Goal: Task Accomplishment & Management: Manage account settings

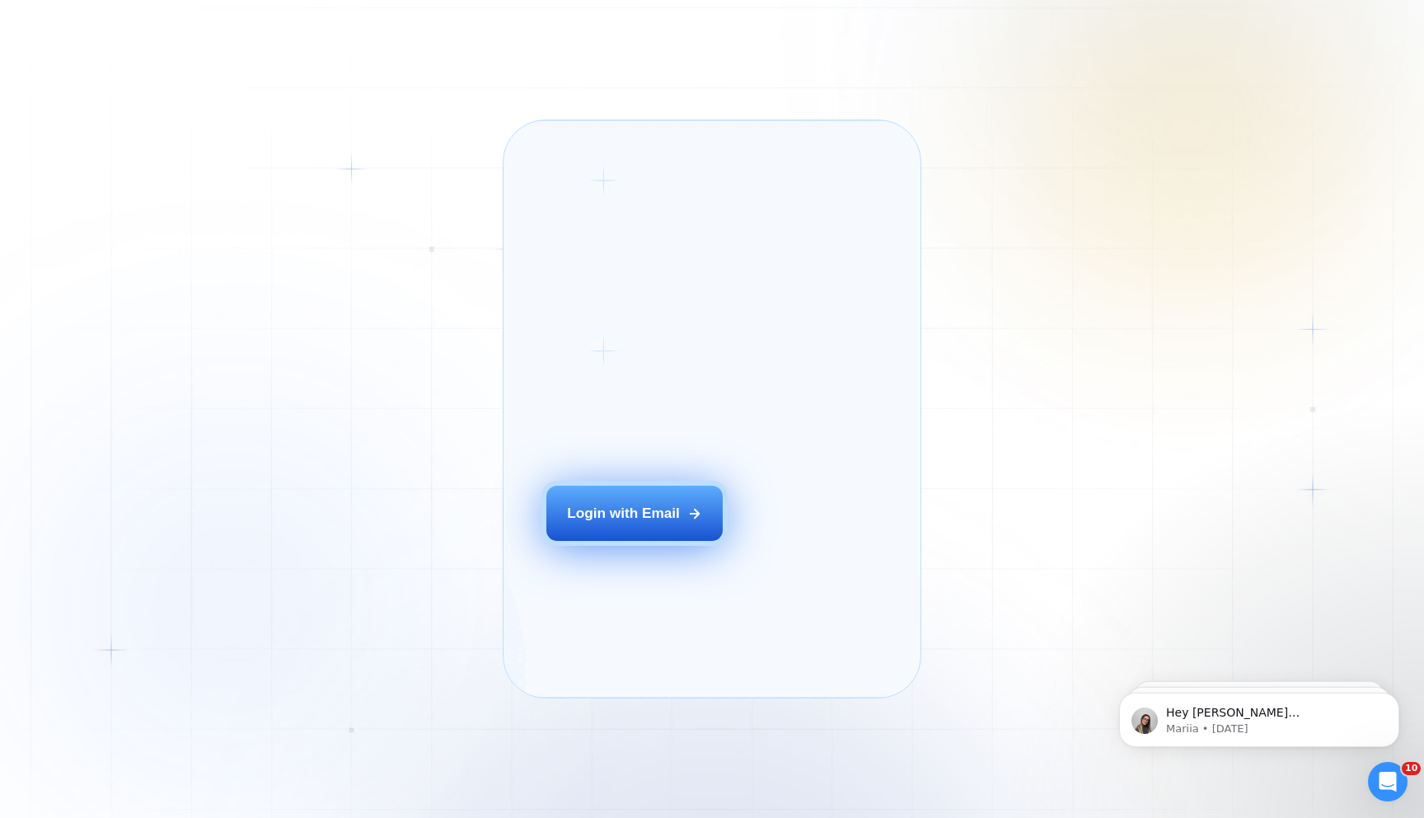
click at [627, 528] on button "Login with Email" at bounding box center [634, 512] width 176 height 55
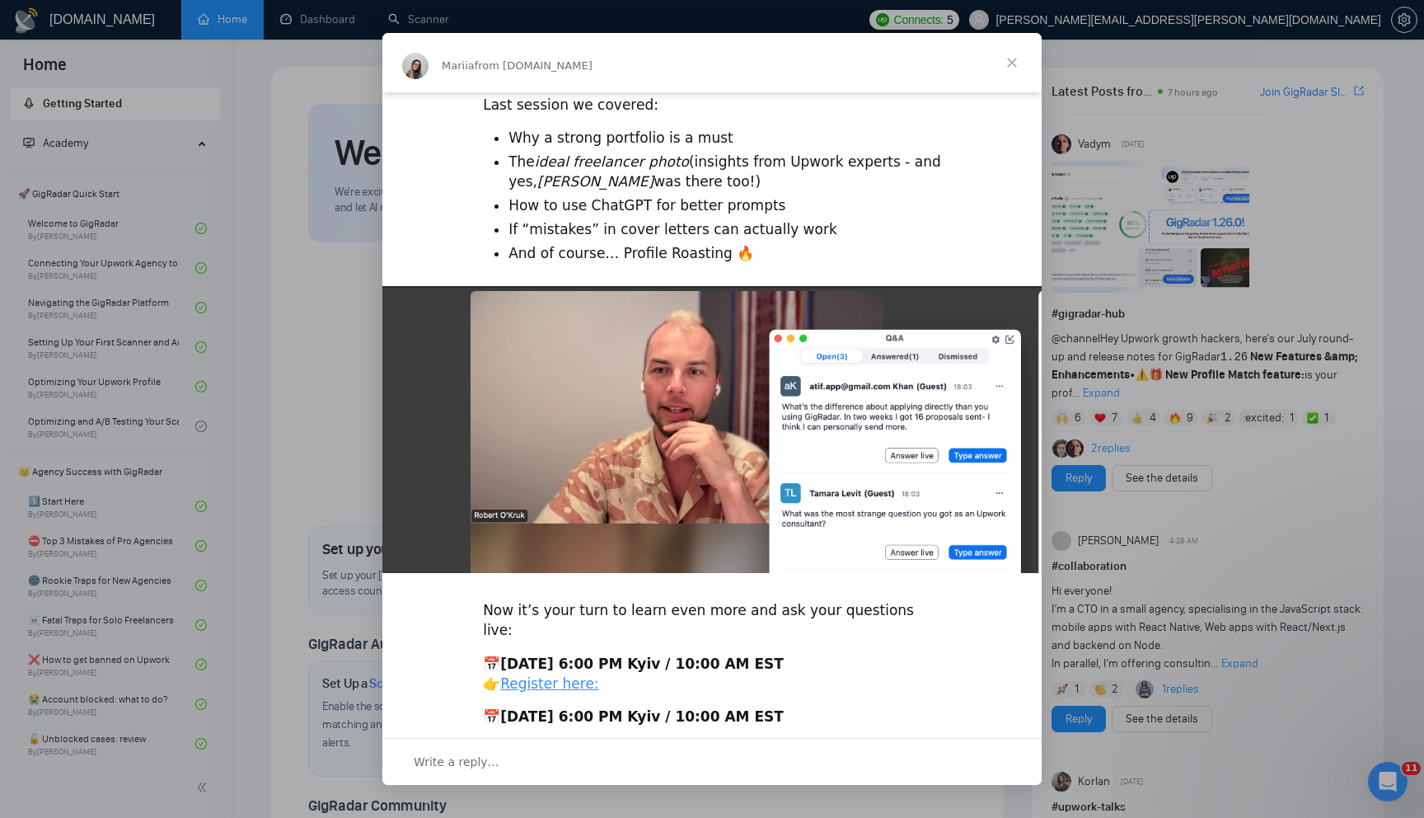
scroll to position [81, 0]
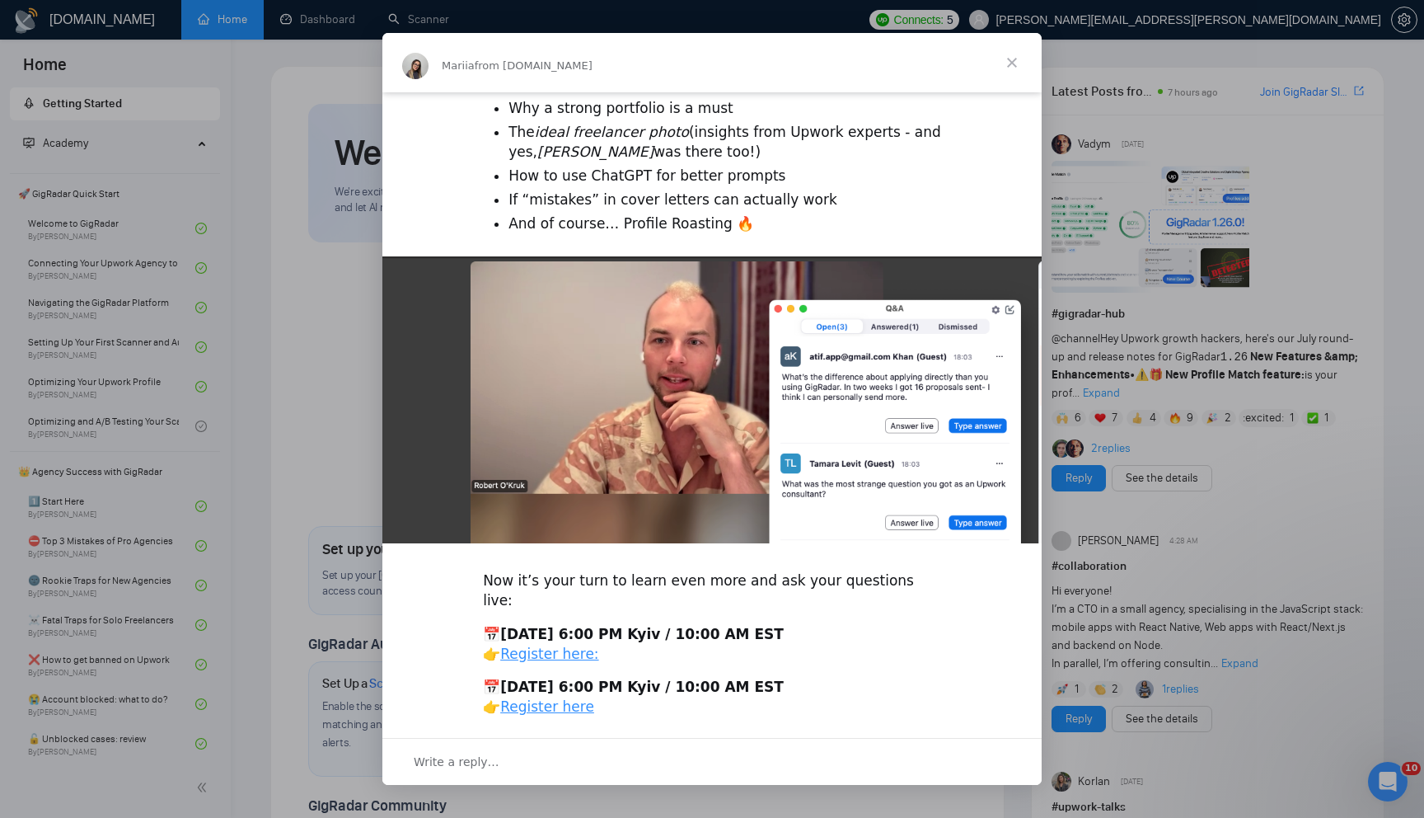
click at [1017, 63] on span "Close" at bounding box center [1011, 62] width 59 height 59
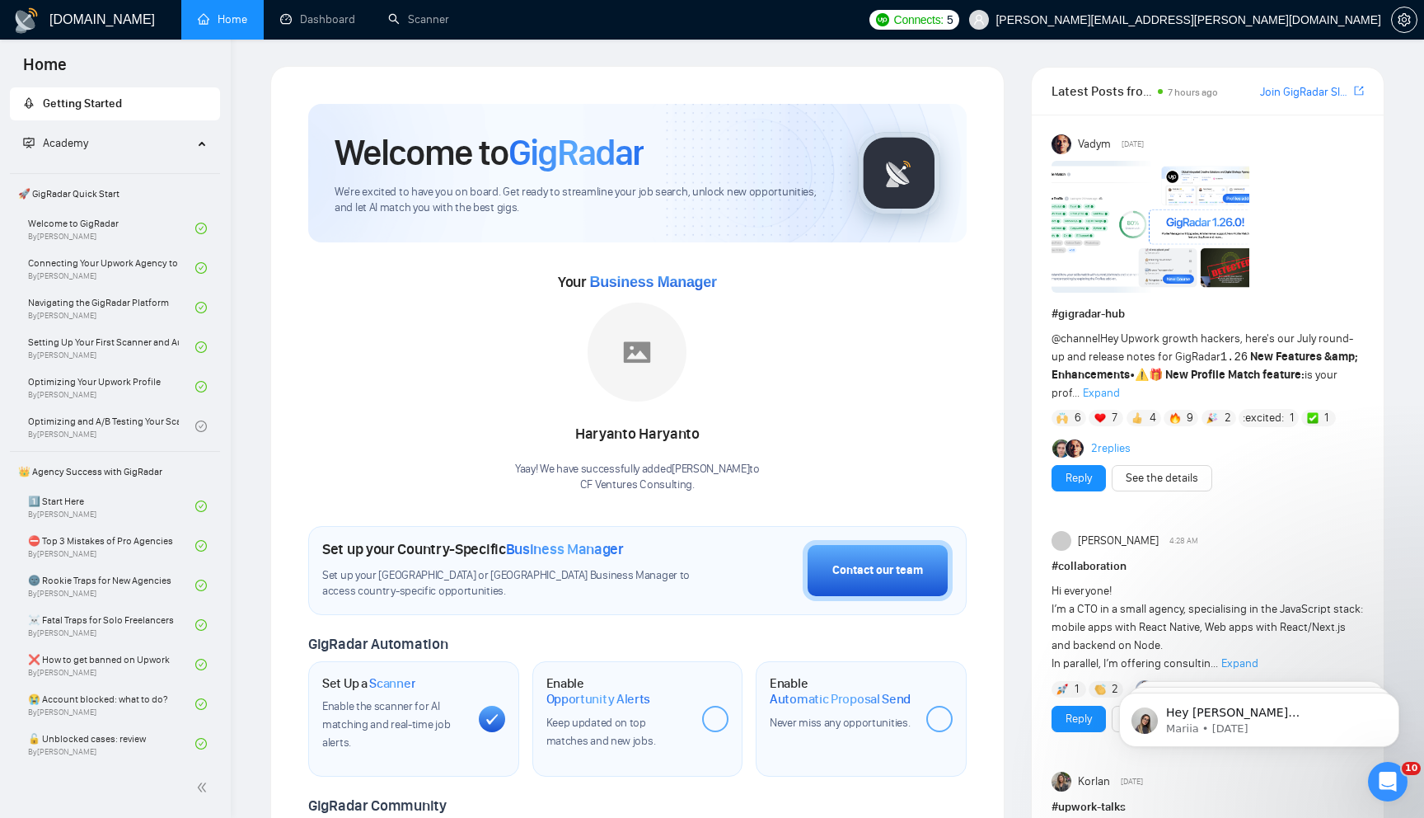
scroll to position [0, 0]
click at [317, 14] on link "Dashboard" at bounding box center [317, 19] width 75 height 14
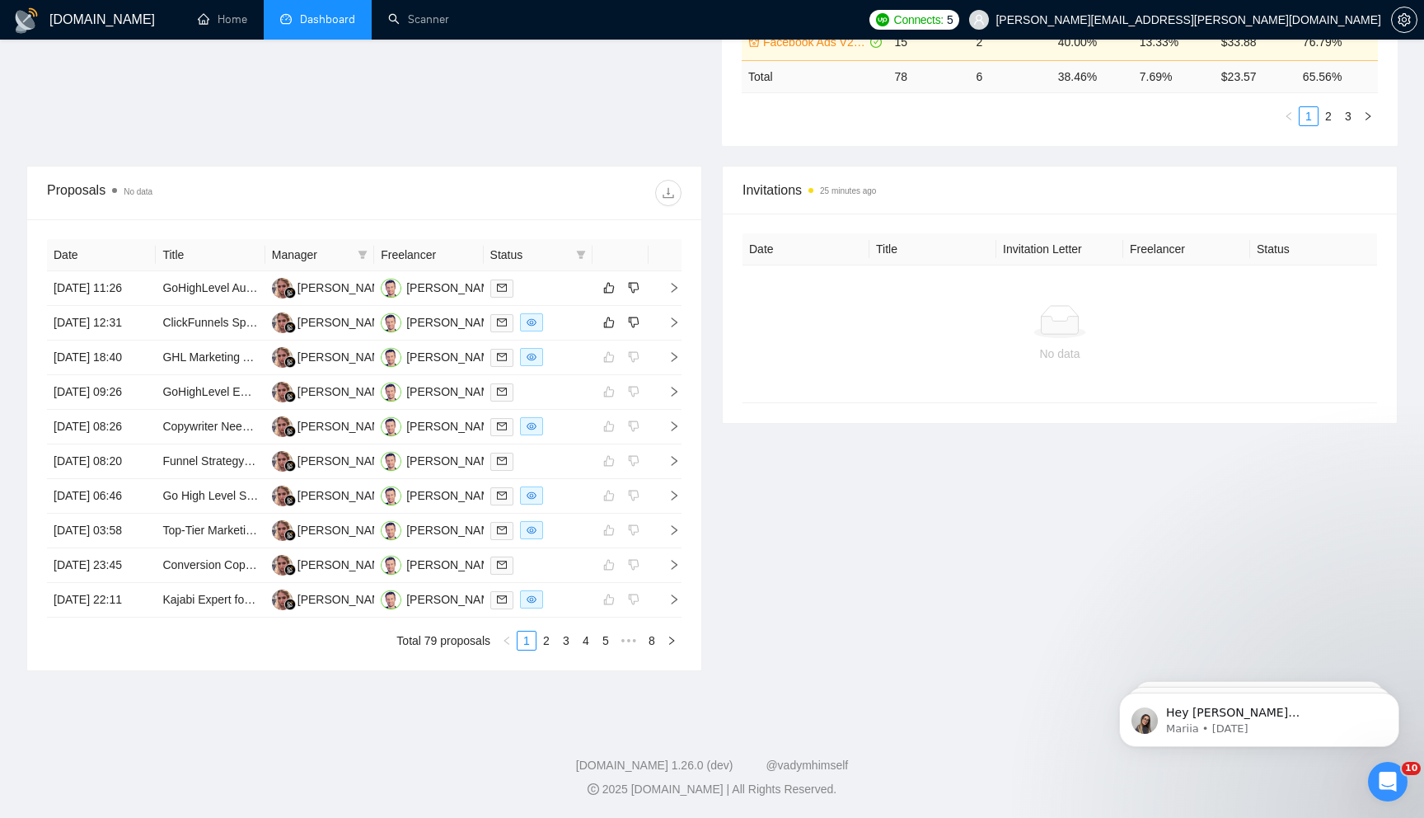
scroll to position [583, 0]
click at [675, 317] on icon "right" at bounding box center [674, 323] width 12 height 12
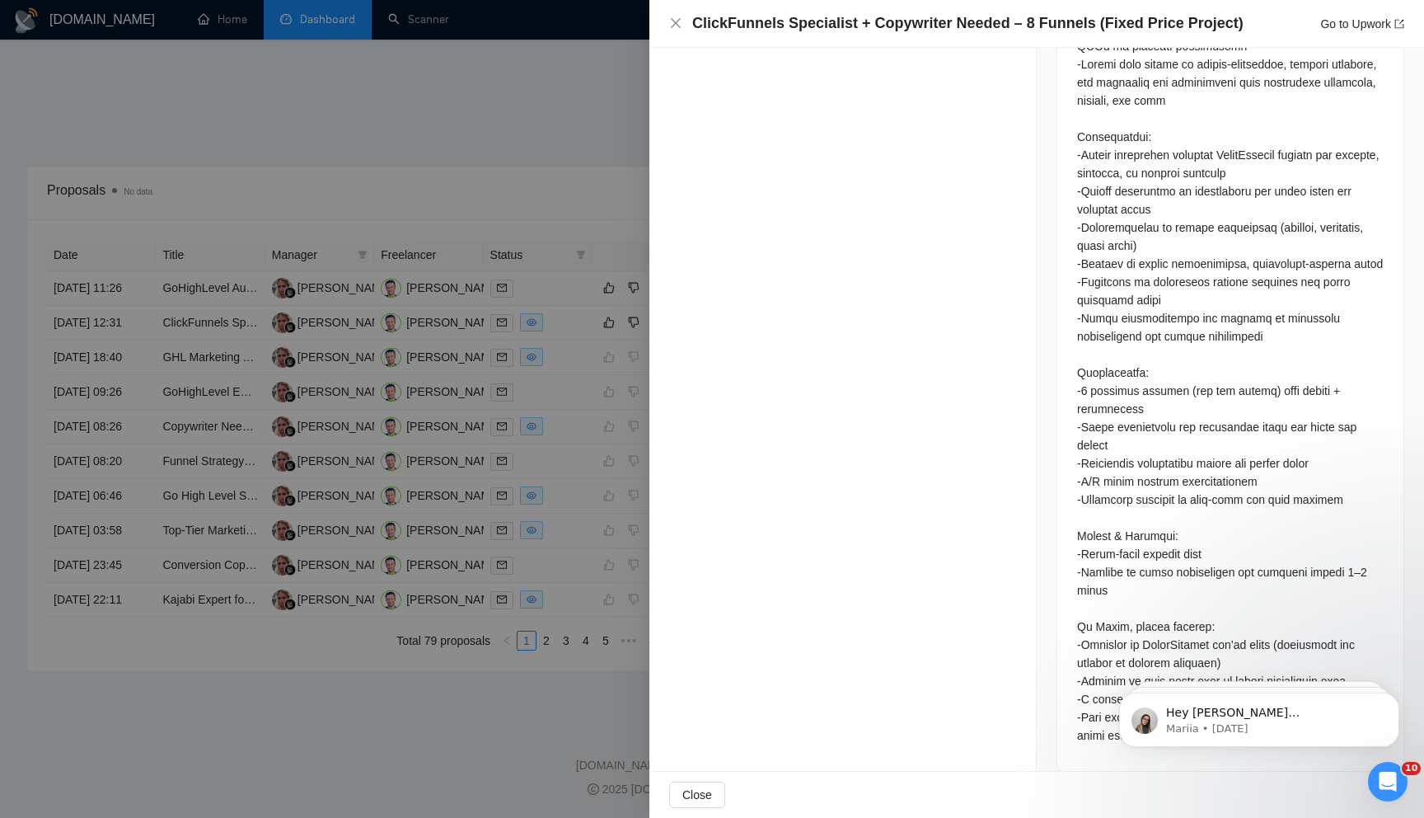
scroll to position [629, 0]
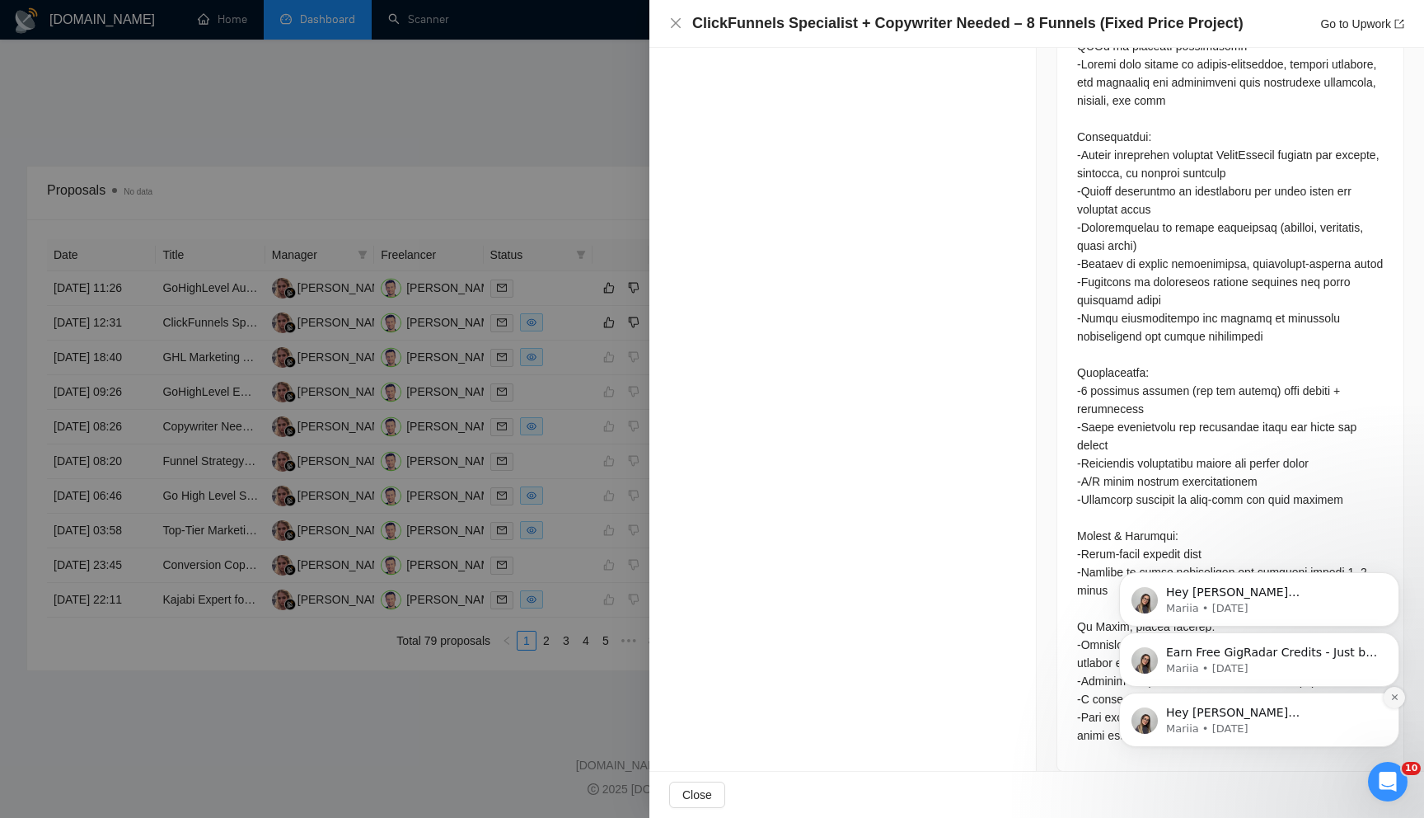
click at [1391, 698] on icon "Dismiss notification" at bounding box center [1394, 696] width 9 height 9
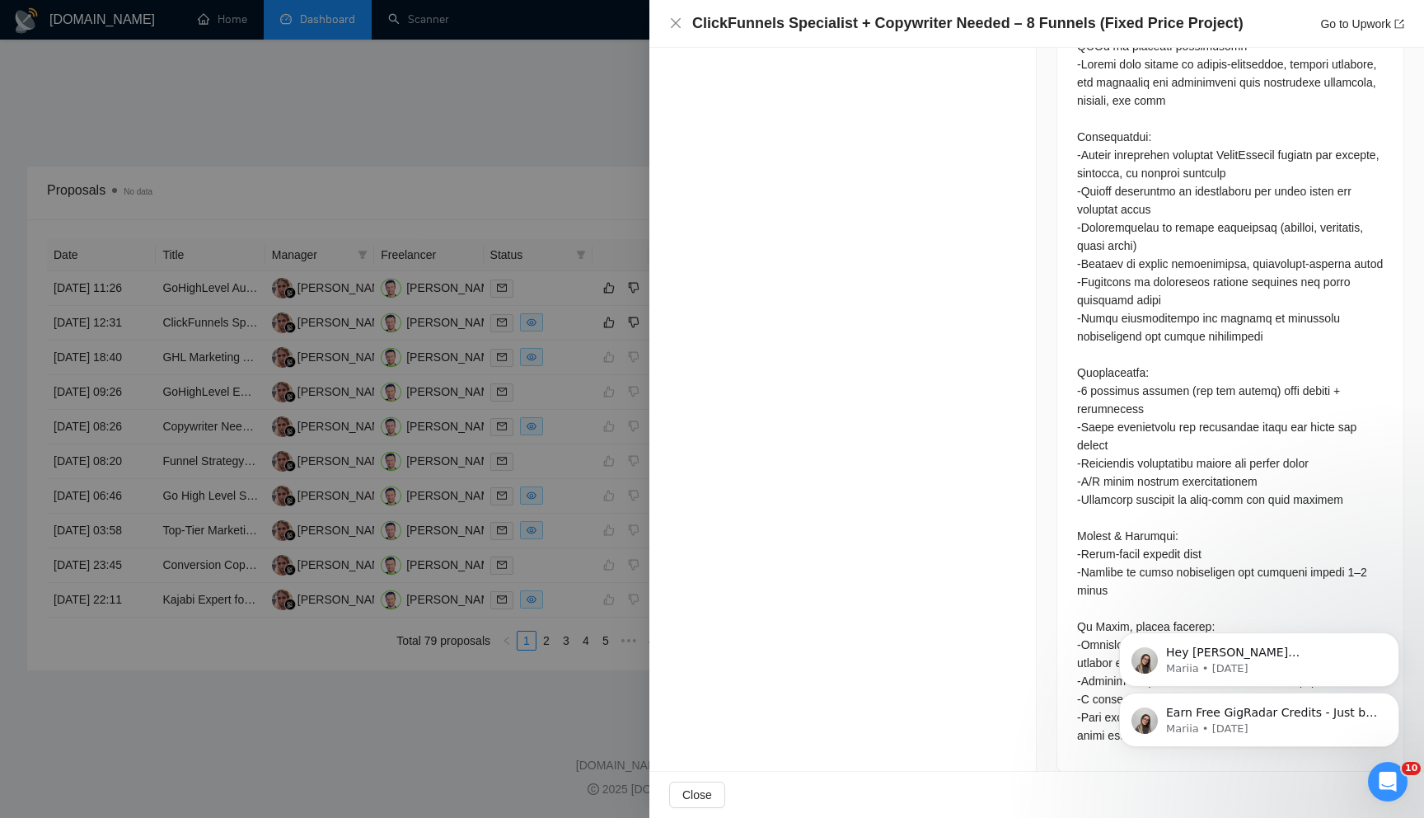
click at [1391, 698] on icon "Dismiss notification" at bounding box center [1394, 697] width 7 height 7
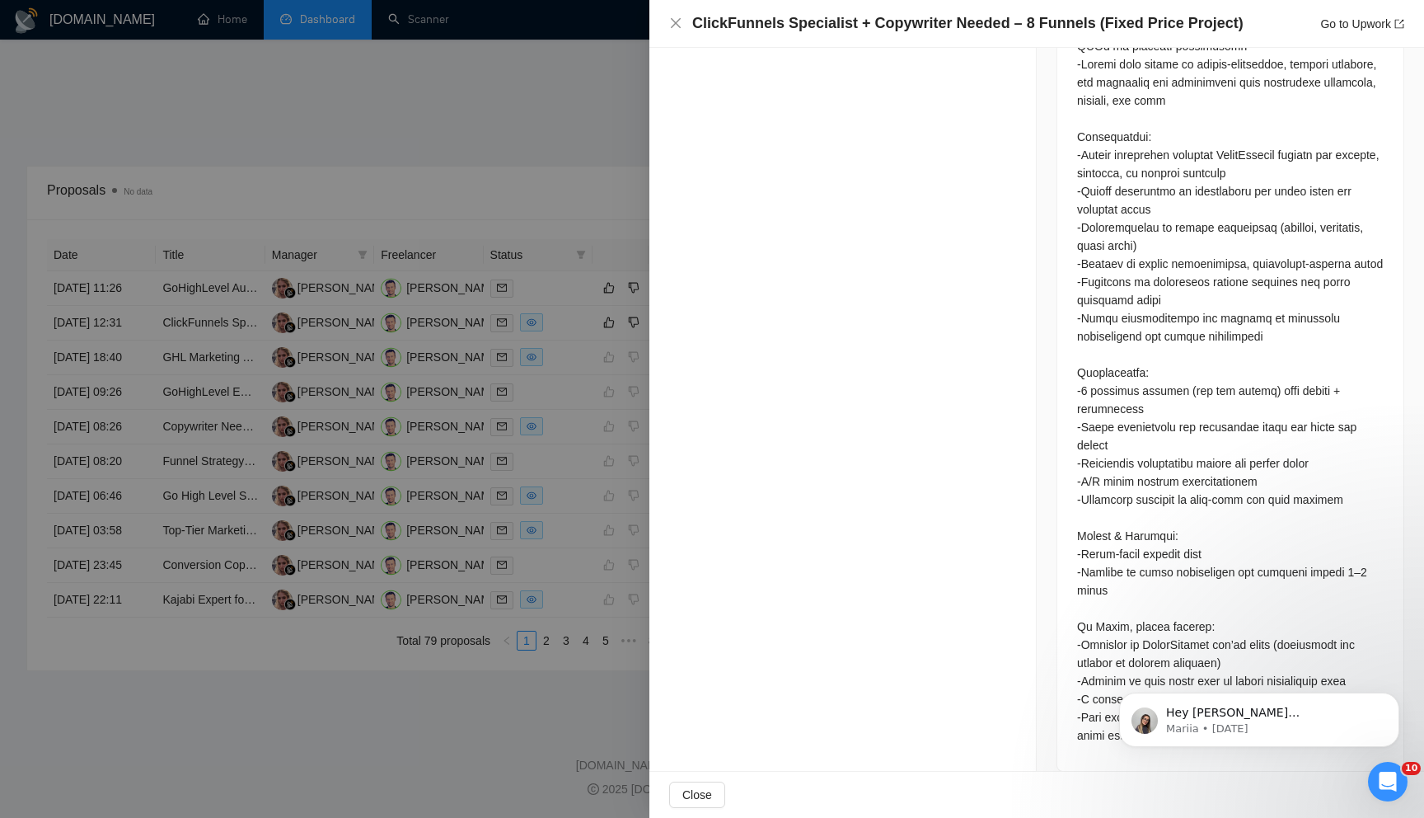
click at [1391, 698] on icon "Dismiss notification" at bounding box center [1394, 697] width 7 height 7
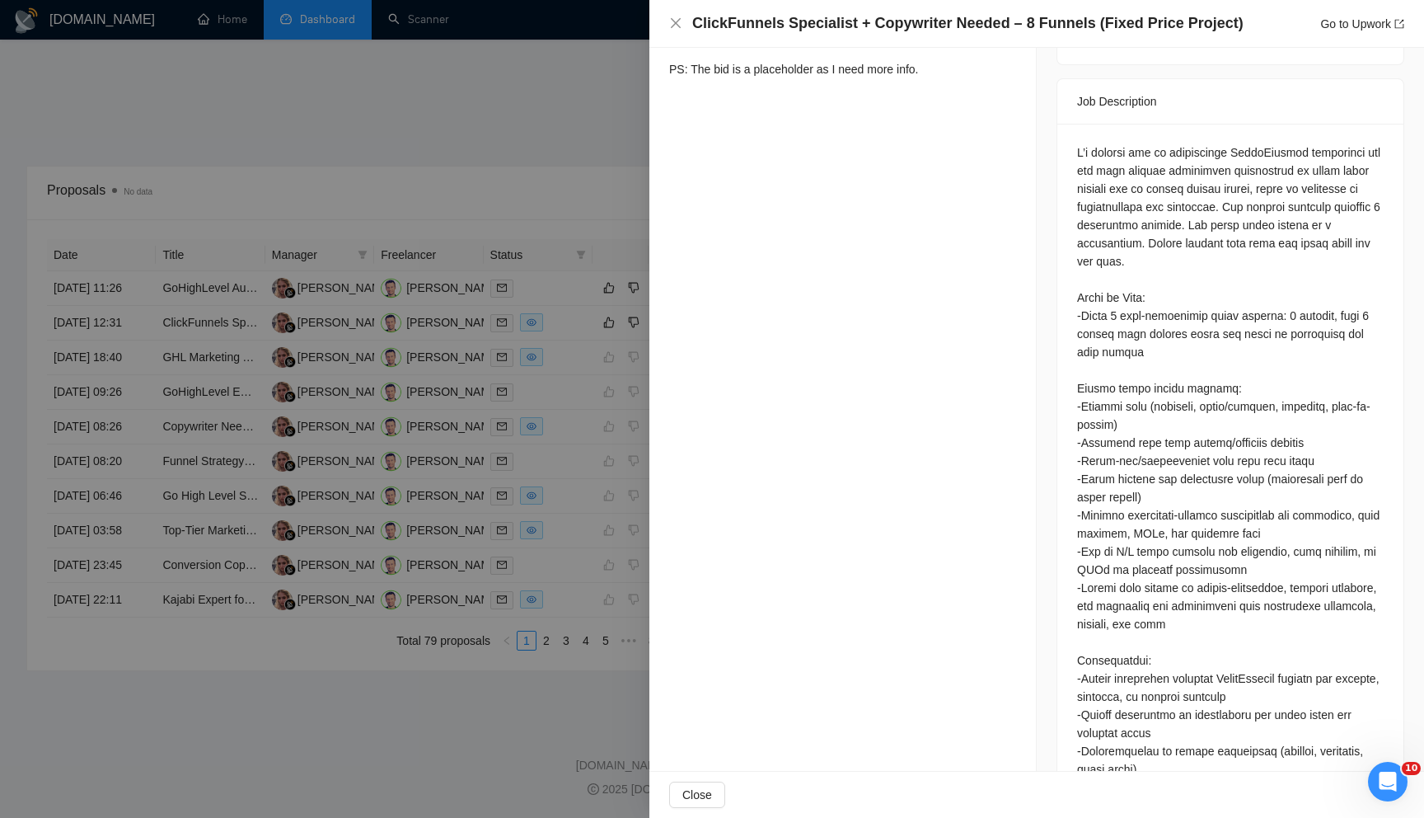
scroll to position [661, 0]
click at [471, 441] on div at bounding box center [712, 409] width 1424 height 818
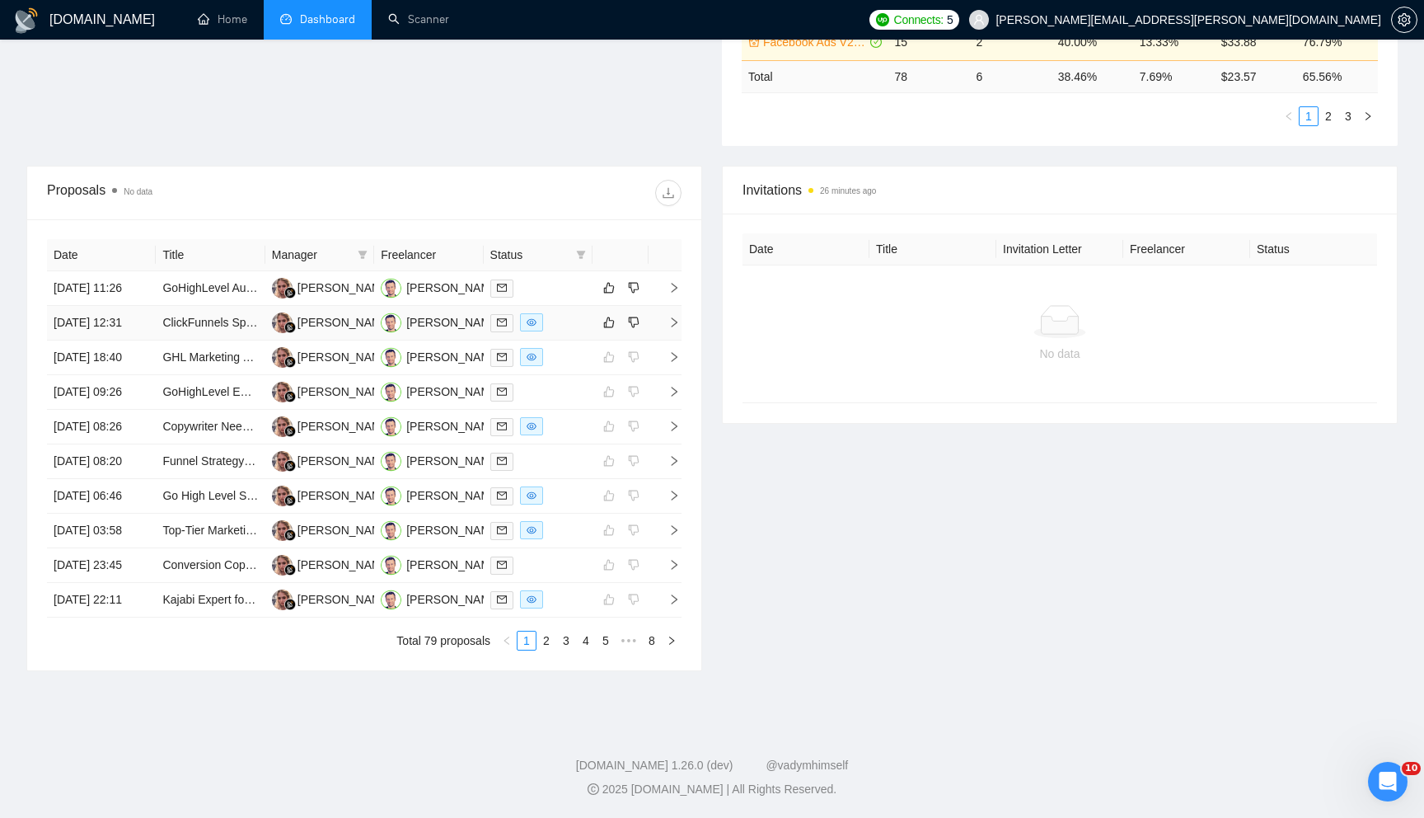
click at [676, 317] on icon "right" at bounding box center [675, 322] width 6 height 10
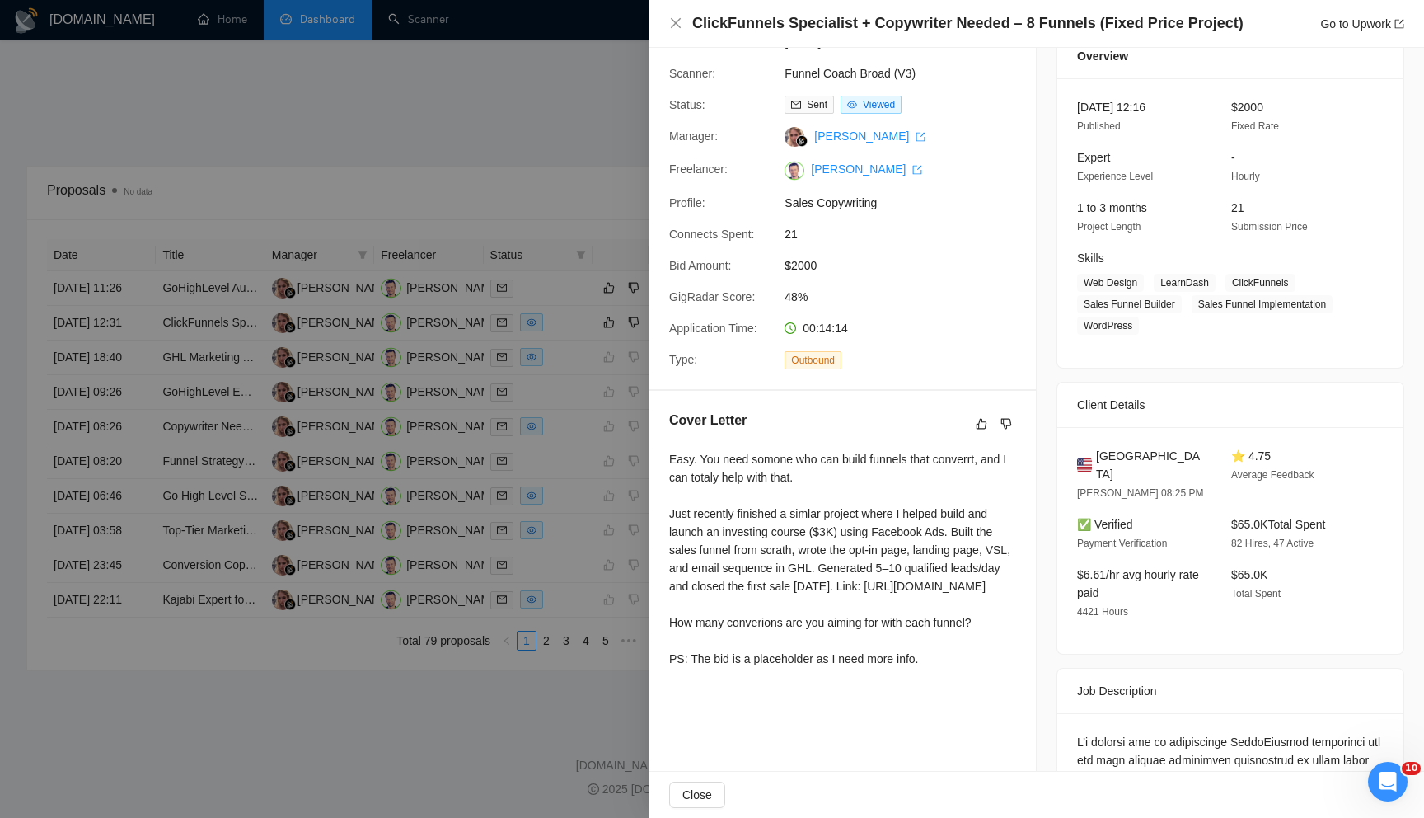
scroll to position [0, 0]
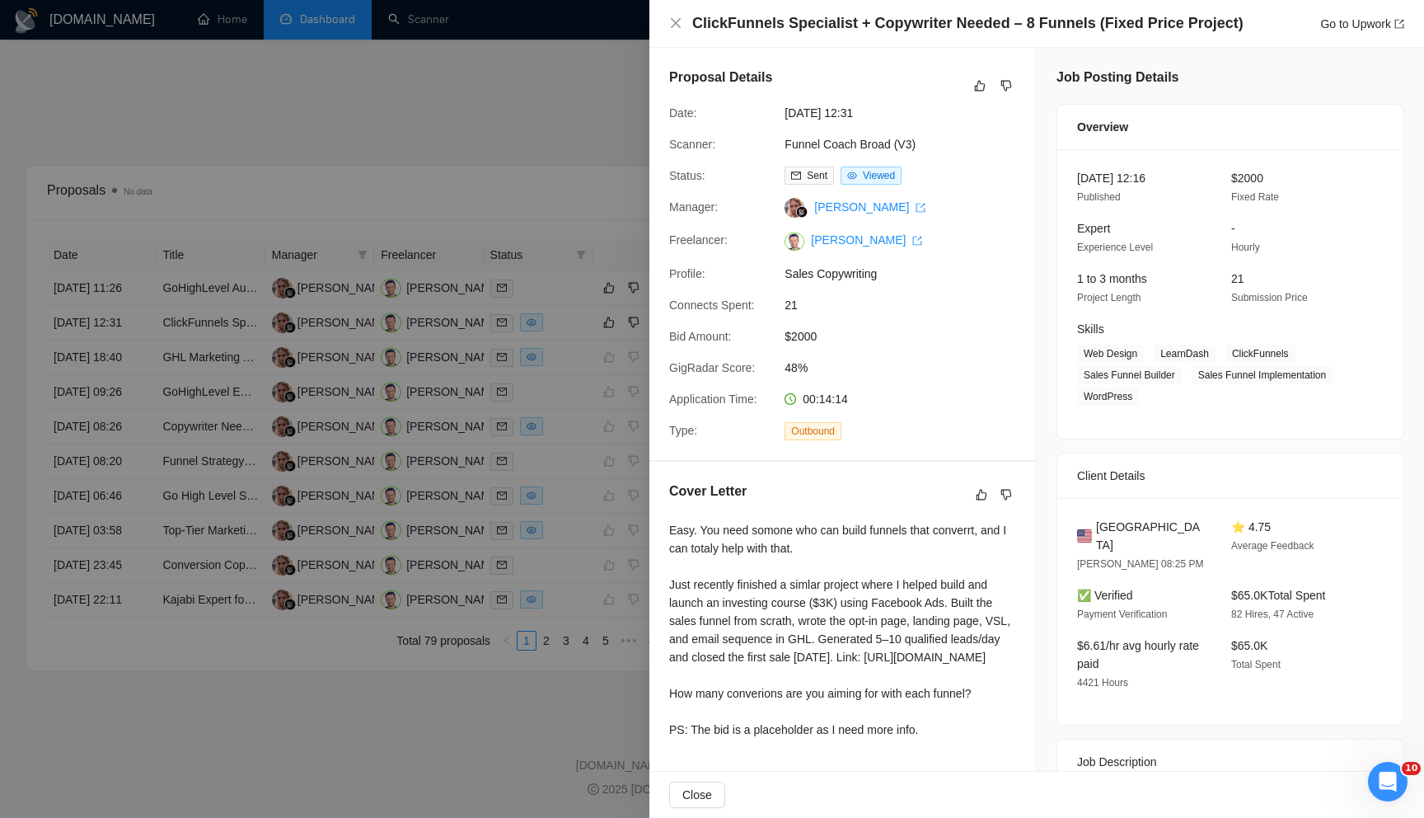
click at [566, 321] on div at bounding box center [712, 409] width 1424 height 818
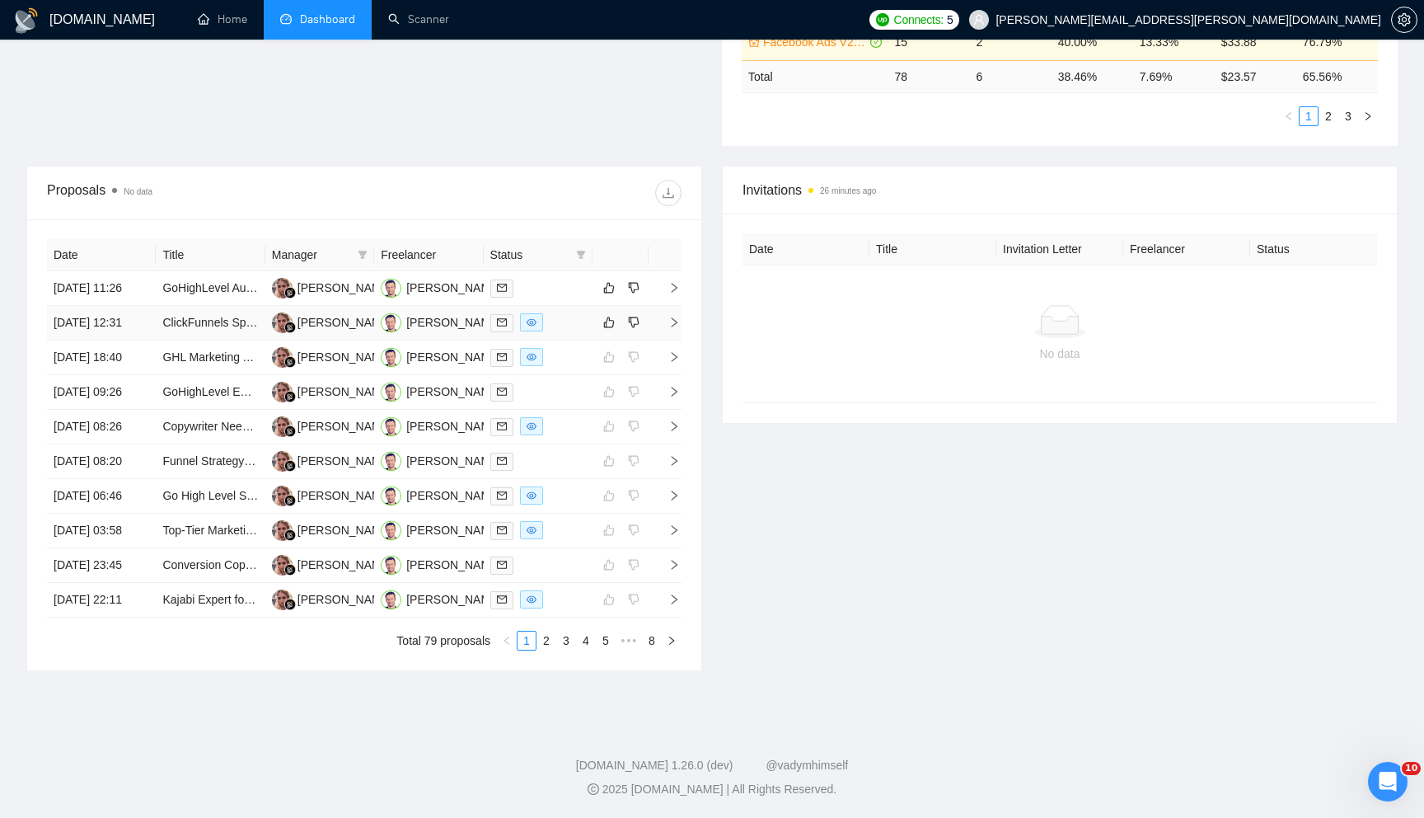
click at [678, 317] on icon "right" at bounding box center [674, 323] width 12 height 12
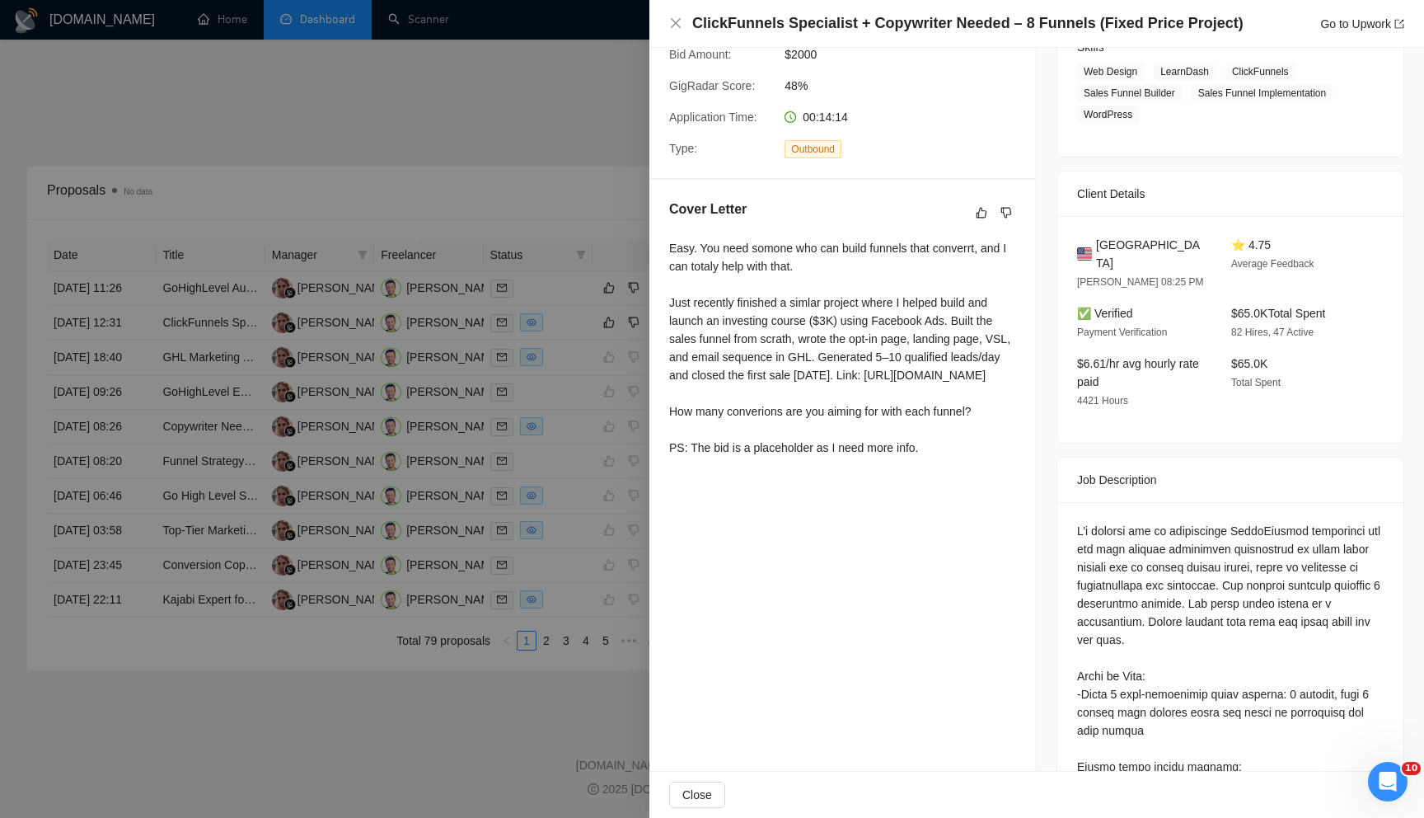
scroll to position [268, 0]
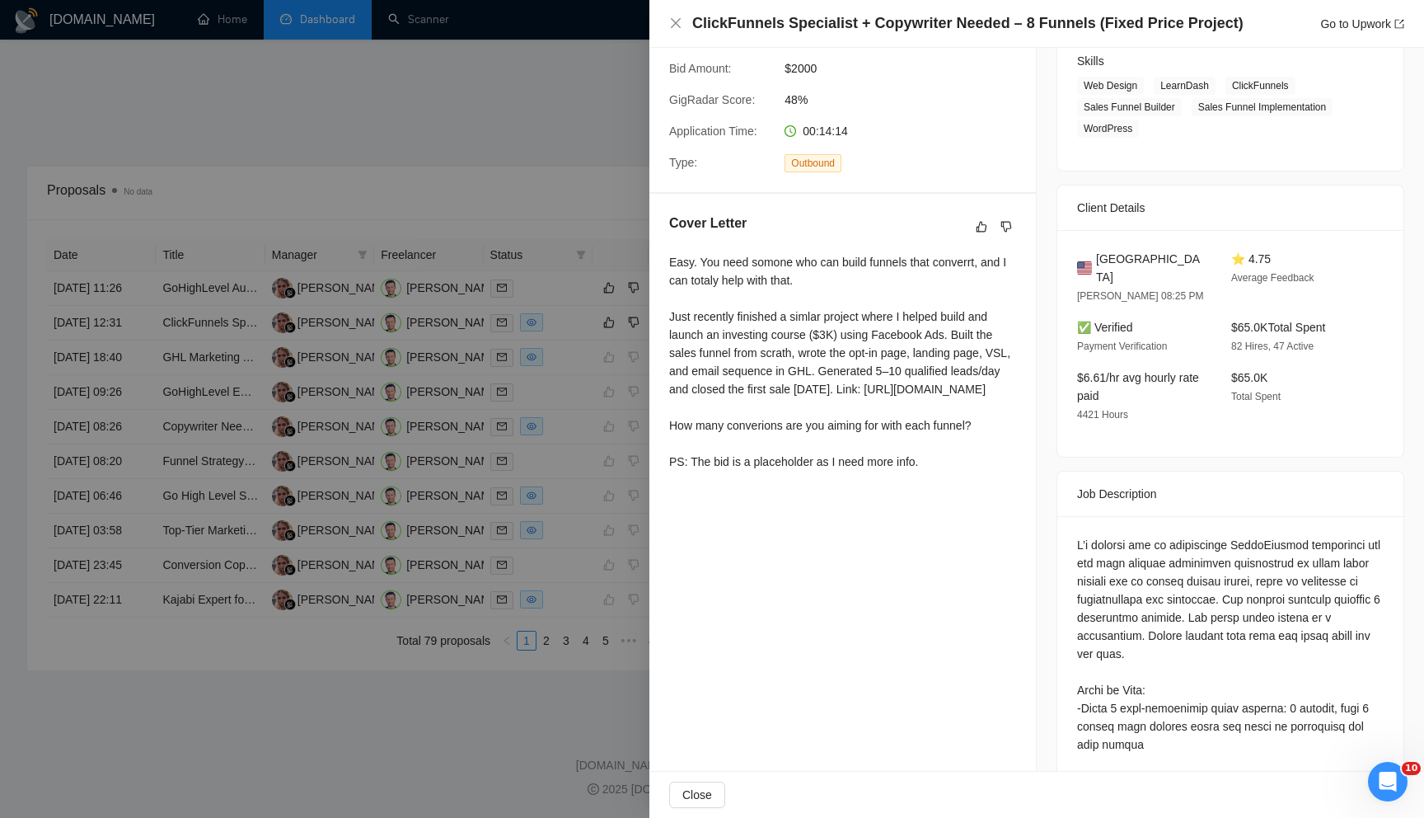
click at [465, 580] on div at bounding box center [712, 409] width 1424 height 818
